Goal: Task Accomplishment & Management: Manage account settings

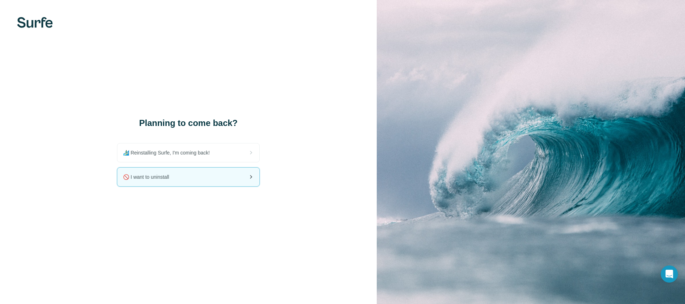
click at [164, 181] on div "🚫 I want to uninstall" at bounding box center [188, 177] width 142 height 19
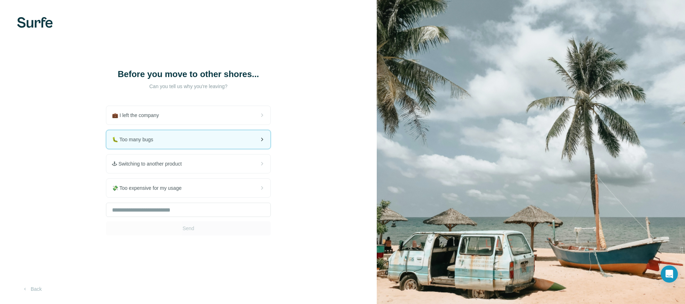
click at [168, 139] on div "🐛 Too many bugs" at bounding box center [188, 139] width 164 height 19
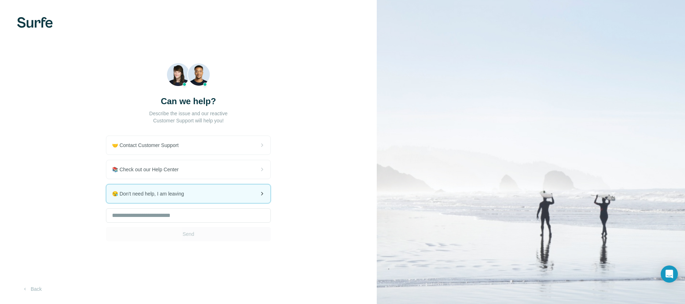
click at [200, 194] on div "😪 Don't need help, I am leaving" at bounding box center [188, 193] width 164 height 19
